Goal: Transaction & Acquisition: Purchase product/service

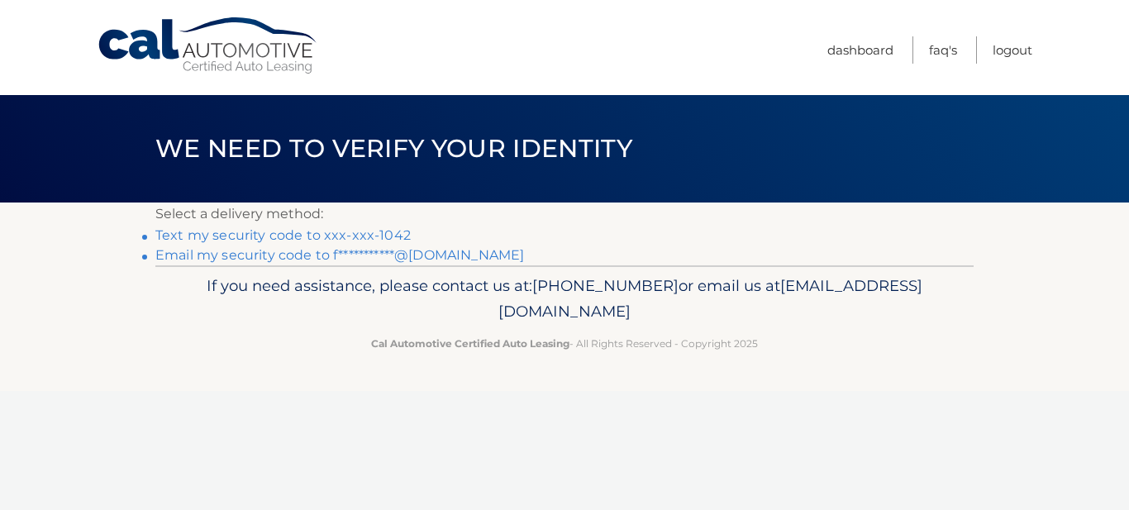
click at [257, 243] on link "Text my security code to xxx-xxx-1042" at bounding box center [282, 235] width 255 height 16
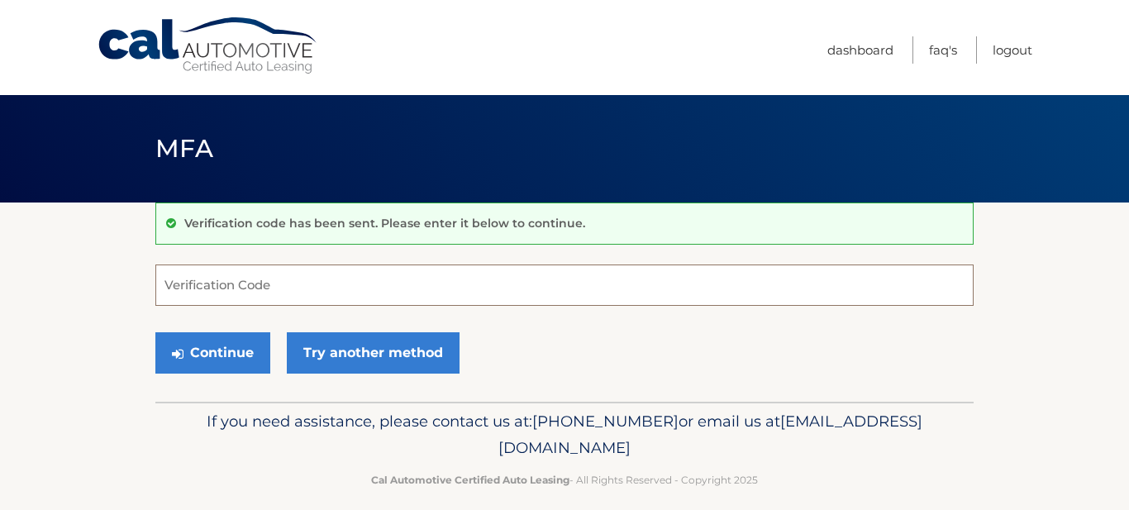
click at [223, 306] on input "Verification Code" at bounding box center [564, 285] width 819 height 41
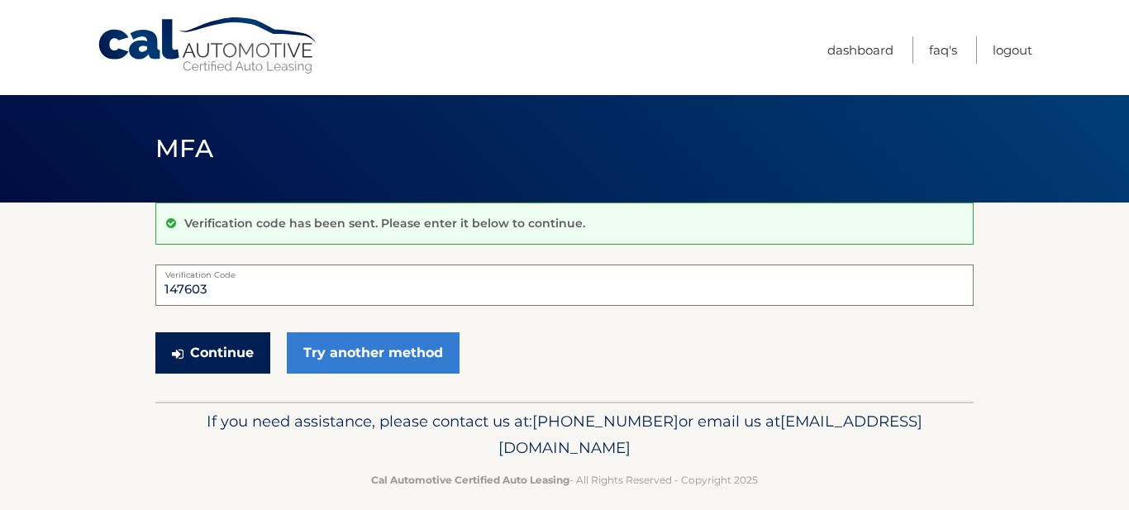
type input "147603"
click at [270, 374] on button "Continue" at bounding box center [212, 352] width 115 height 41
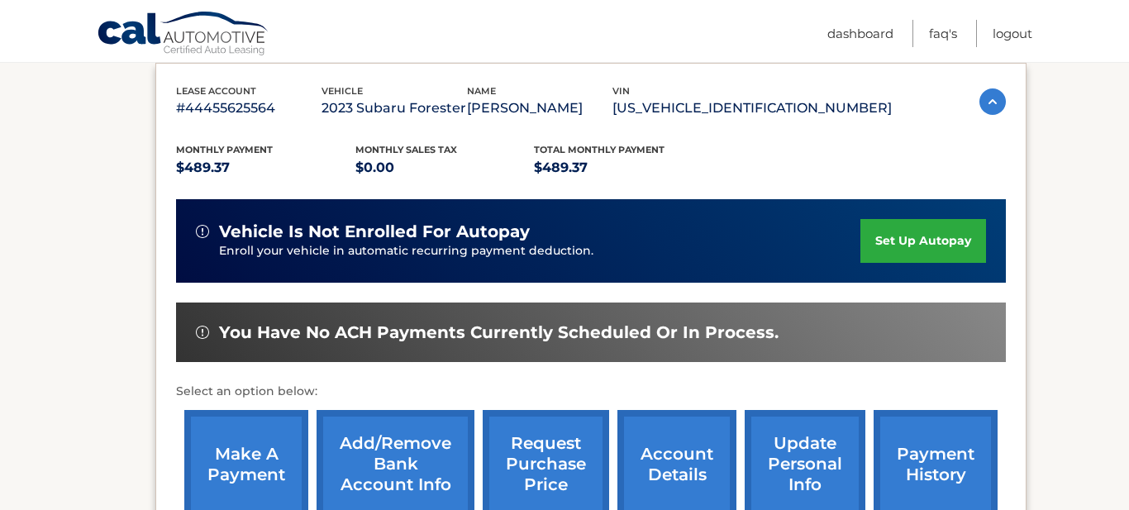
scroll to position [313, 0]
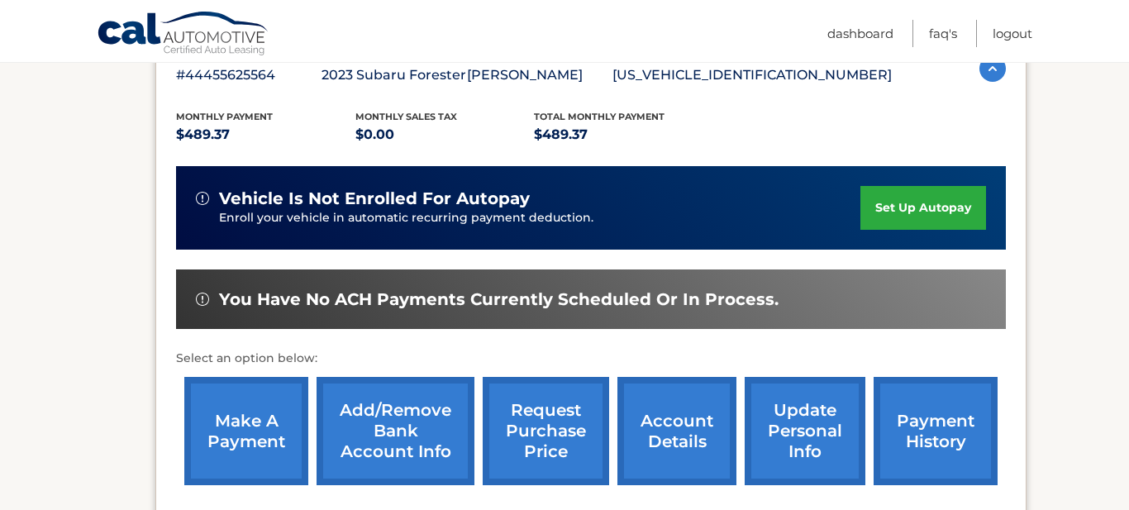
click at [251, 441] on link "make a payment" at bounding box center [246, 431] width 124 height 108
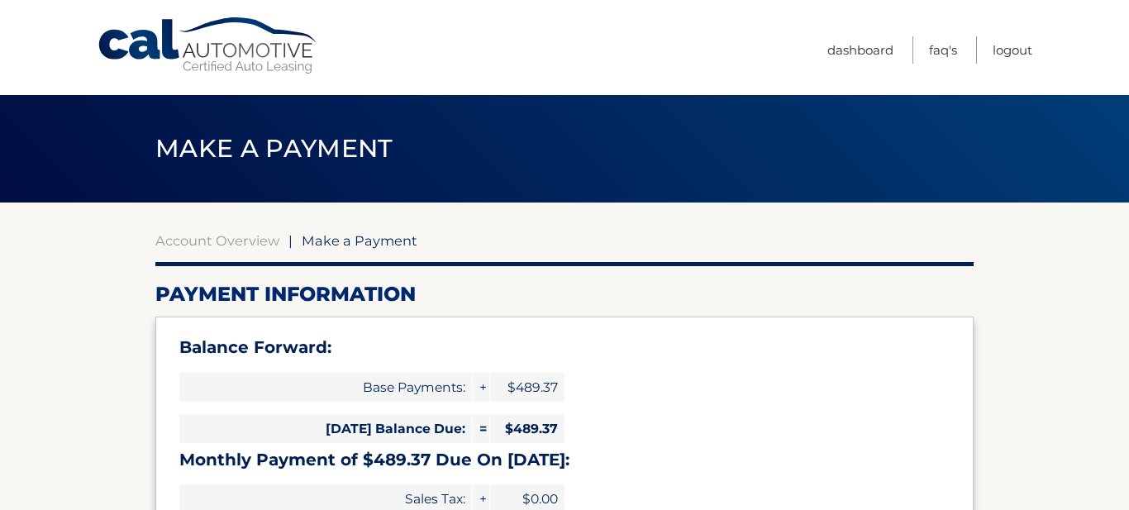
select select "ZTM0MGRiNjYtYTUyYy00NjE3LWFiNzctZTlkZTgxMWU1NmNk"
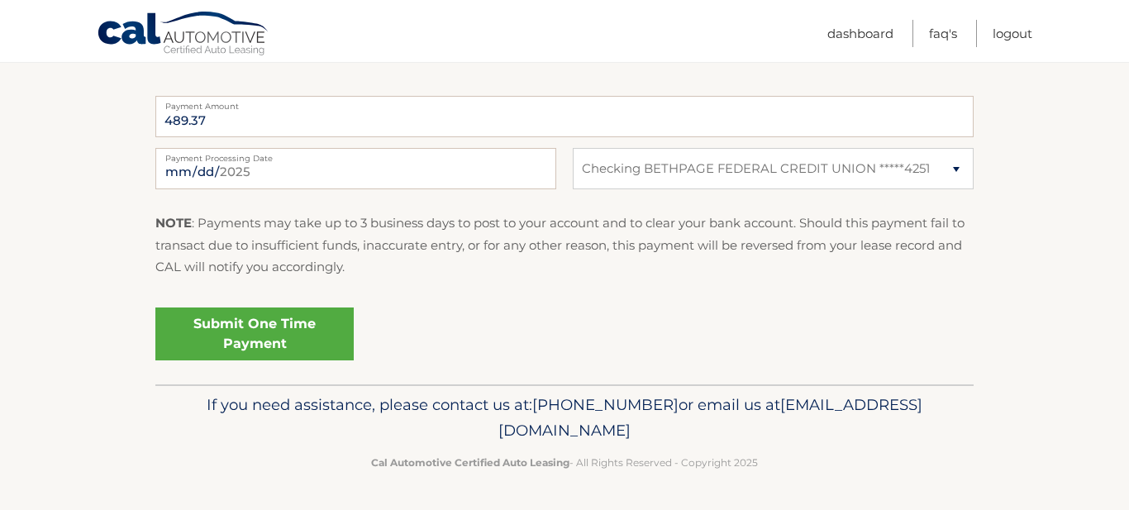
scroll to position [902, 0]
click at [354, 360] on link "Submit One Time Payment" at bounding box center [254, 334] width 198 height 53
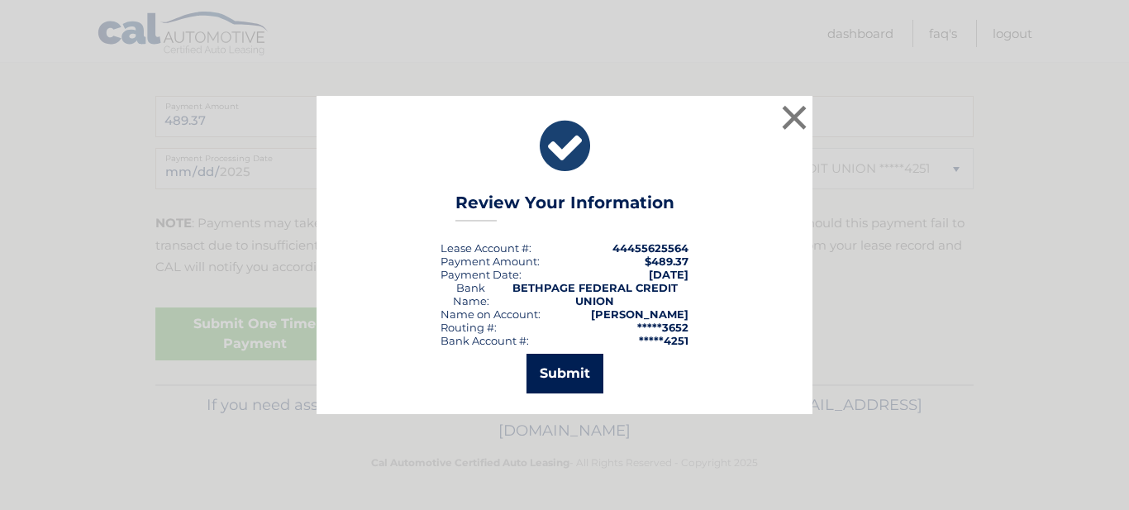
click at [582, 372] on button "Submit" at bounding box center [565, 374] width 77 height 40
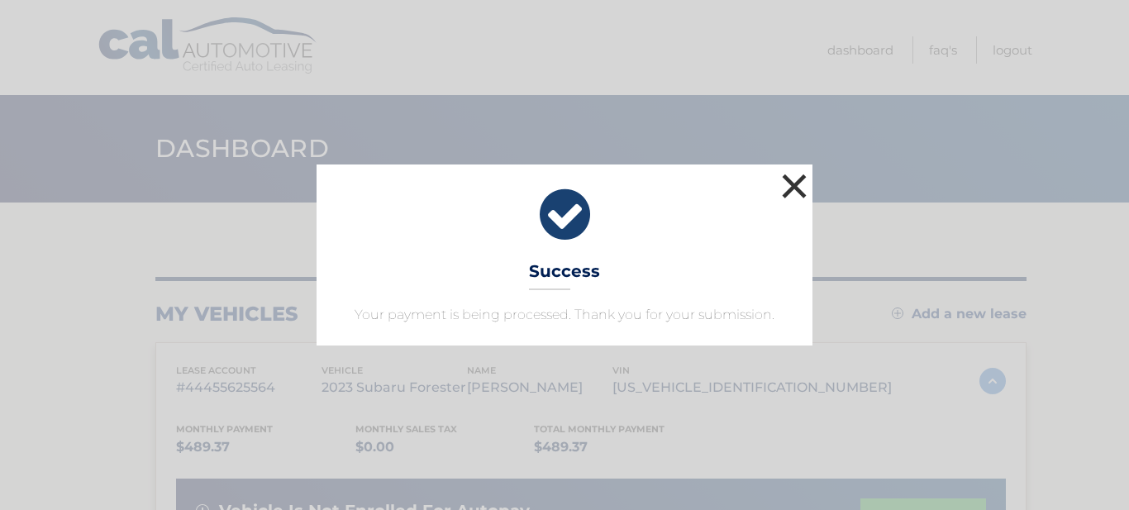
click at [801, 169] on button "×" at bounding box center [794, 185] width 33 height 33
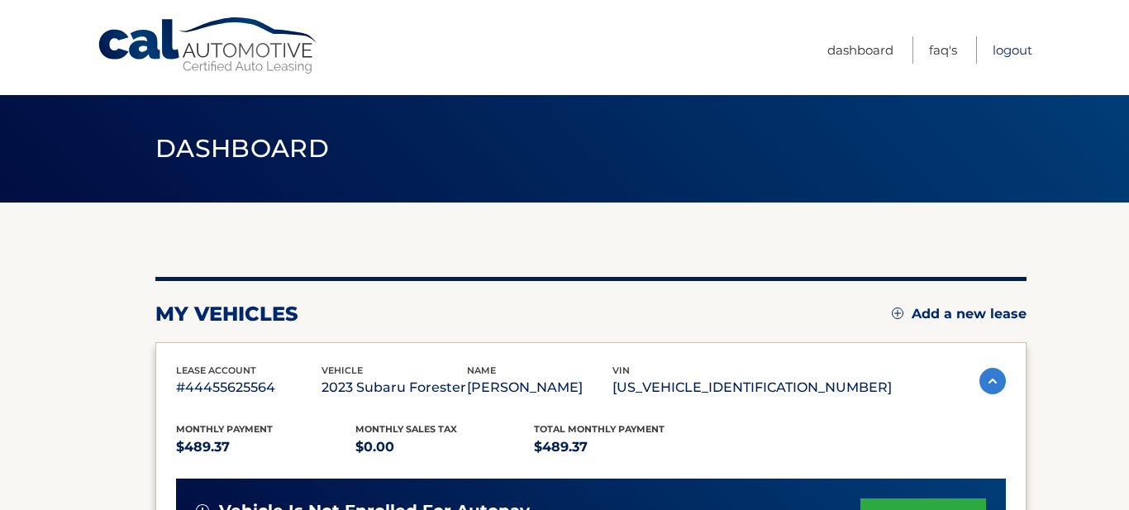
click at [993, 52] on link "Logout" at bounding box center [1013, 49] width 40 height 27
